Goal: Navigation & Orientation: Understand site structure

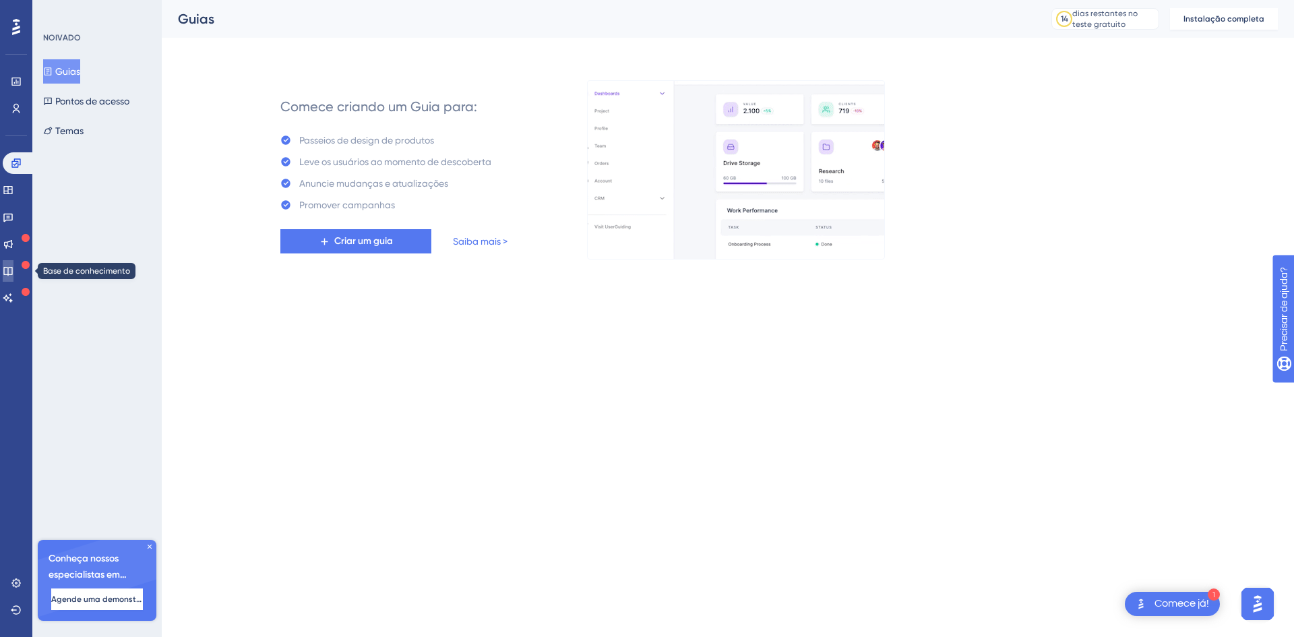
click at [12, 267] on icon at bounding box center [7, 271] width 9 height 9
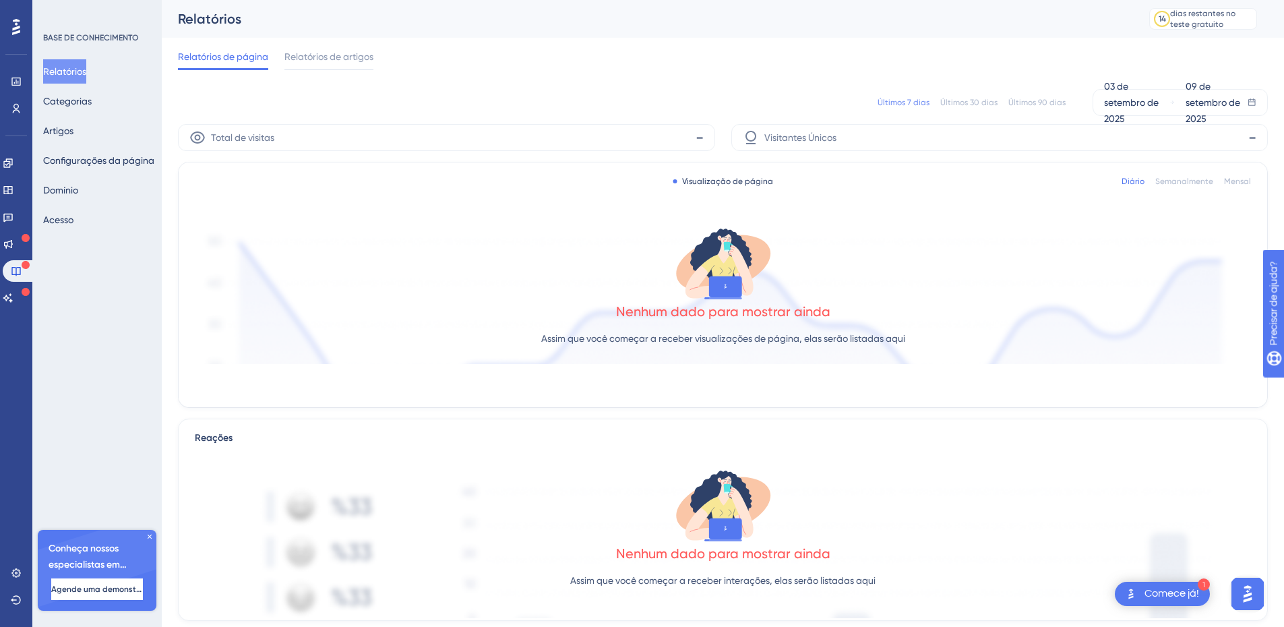
click at [20, 20] on icon at bounding box center [16, 27] width 8 height 16
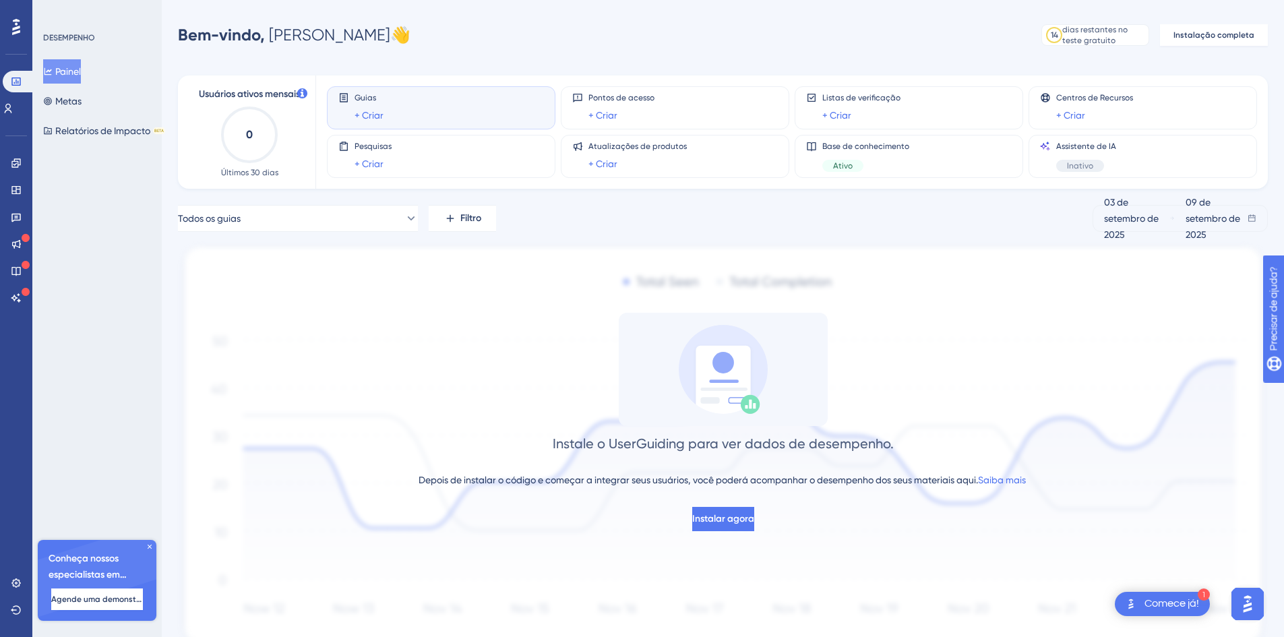
click at [82, 188] on div "DESEMPENHO Painel Metas Relatórios de Impacto BETA Conheça nossos especialistas…" at bounding box center [96, 318] width 129 height 637
click at [20, 22] on icon at bounding box center [16, 27] width 8 height 16
drag, startPoint x: 844, startPoint y: 43, endPoint x: 826, endPoint y: 39, distance: 18.6
click at [843, 43] on div "Bem-vindo, Ettore 👋 14 dias restantes no teste gratuito Clique para ver as opçõ…" at bounding box center [723, 35] width 1090 height 27
click at [17, 27] on icon at bounding box center [16, 27] width 8 height 16
